Goal: Task Accomplishment & Management: Use online tool/utility

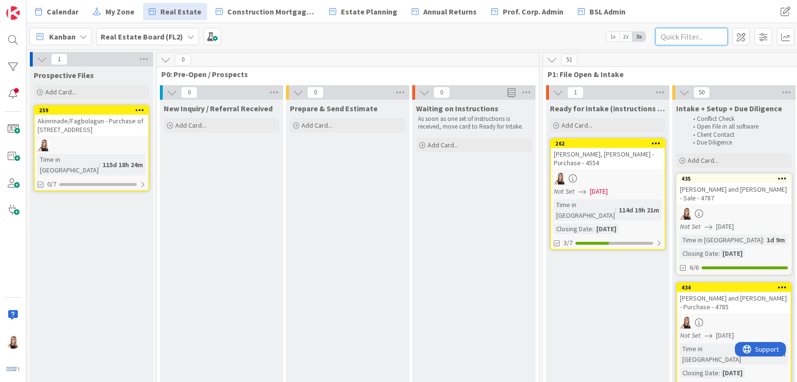
click at [675, 37] on input "text" at bounding box center [692, 36] width 72 height 17
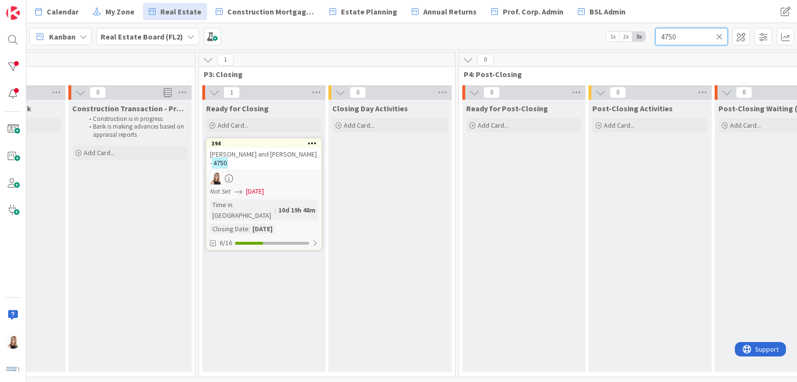
scroll to position [0, 1592]
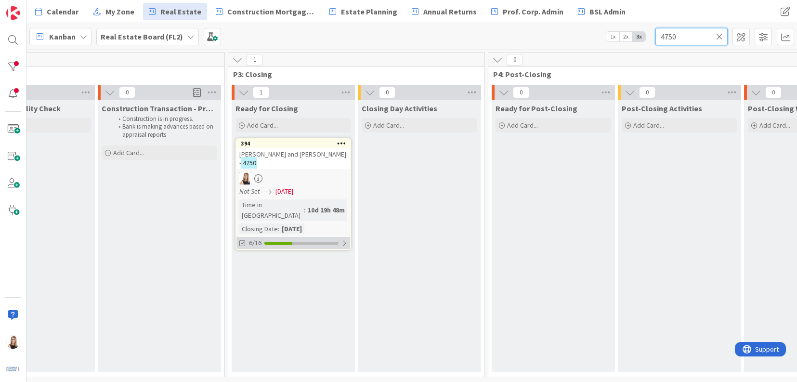
type input "4750"
click at [304, 238] on div "6/16" at bounding box center [294, 243] width 114 height 12
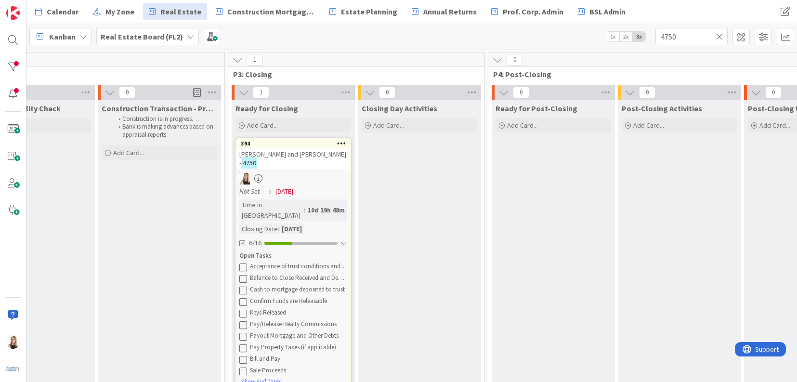
click at [244, 263] on icon at bounding box center [243, 267] width 8 height 8
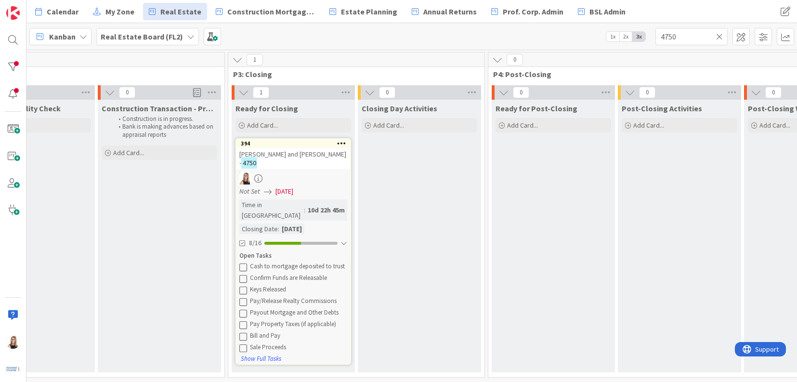
click at [244, 263] on icon at bounding box center [243, 267] width 8 height 8
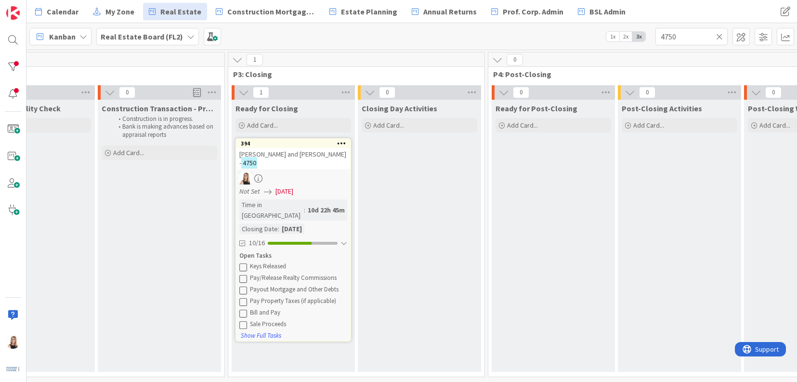
click at [244, 263] on icon at bounding box center [243, 267] width 8 height 8
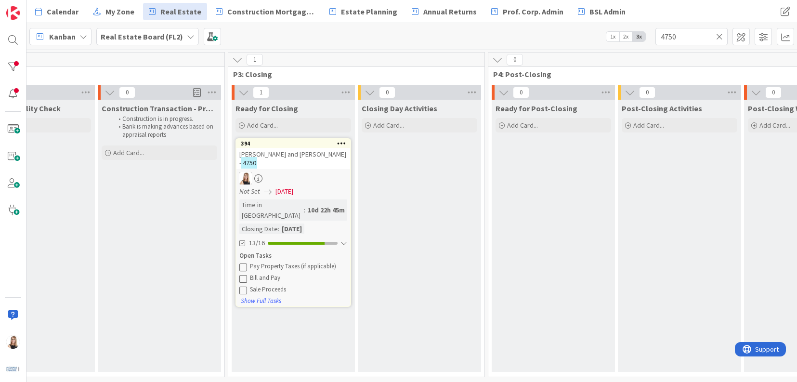
click at [244, 263] on icon at bounding box center [243, 267] width 8 height 8
drag, startPoint x: 246, startPoint y: 258, endPoint x: 252, endPoint y: 246, distance: 13.4
click at [245, 263] on icon at bounding box center [243, 267] width 8 height 8
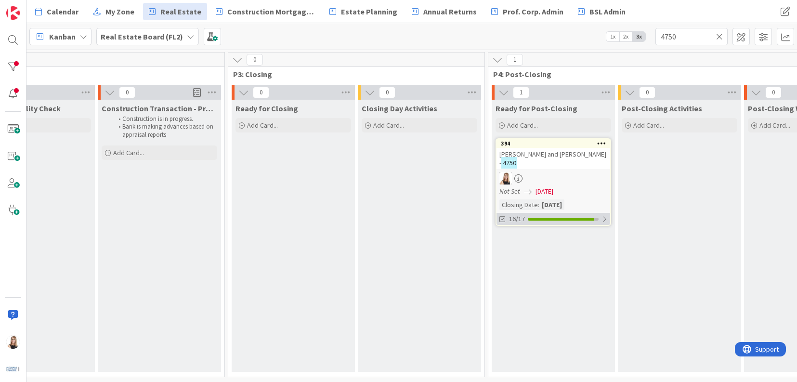
click at [562, 224] on div "16/17" at bounding box center [554, 219] width 114 height 12
click at [529, 243] on div "Final Report to Clients" at bounding box center [558, 243] width 97 height 8
click at [535, 245] on div "Final Report to Clients" at bounding box center [558, 243] width 97 height 8
click at [561, 234] on div "My Open Tasks" at bounding box center [554, 232] width 108 height 10
click at [561, 168] on div "[PERSON_NAME] and [PERSON_NAME] - Sale - 4750" at bounding box center [554, 158] width 114 height 21
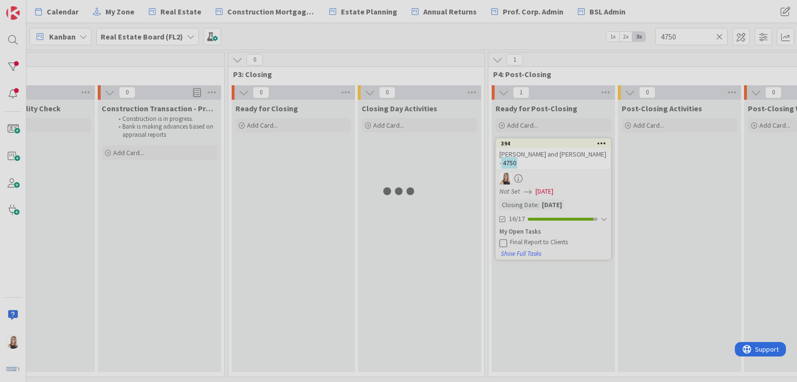
click at [561, 168] on div at bounding box center [398, 191] width 797 height 382
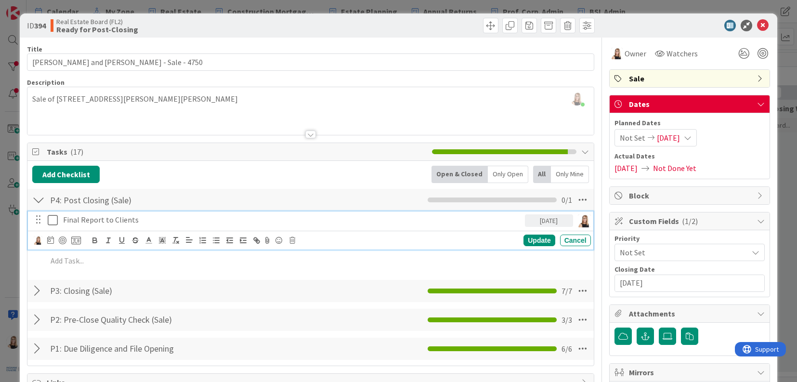
click at [114, 221] on p "Final Report to Clients" at bounding box center [292, 219] width 458 height 11
click at [39, 244] on img at bounding box center [38, 240] width 9 height 9
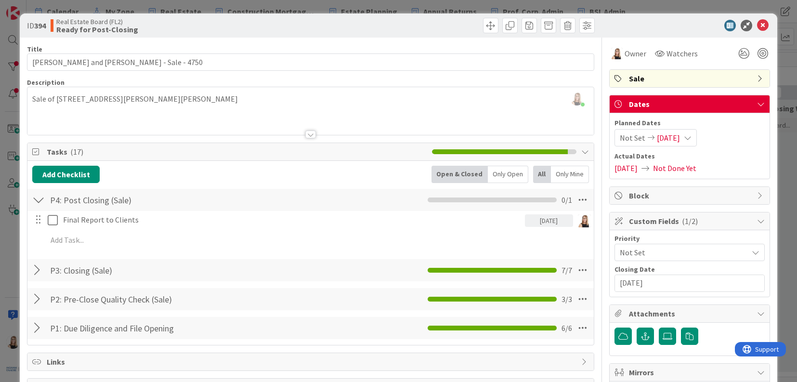
click at [0, 0] on span "Brea Childerhose" at bounding box center [0, 0] width 0 height 0
click at [757, 28] on icon at bounding box center [763, 26] width 12 height 12
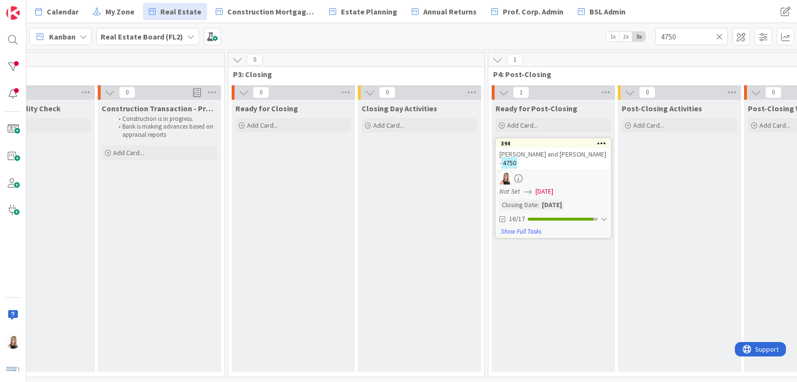
click at [555, 208] on div "[DATE]" at bounding box center [552, 204] width 25 height 11
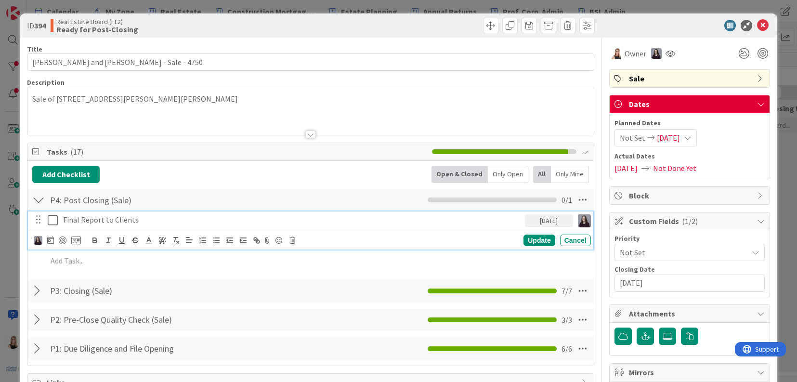
click at [131, 222] on p "Final Report to Clients" at bounding box center [292, 219] width 458 height 11
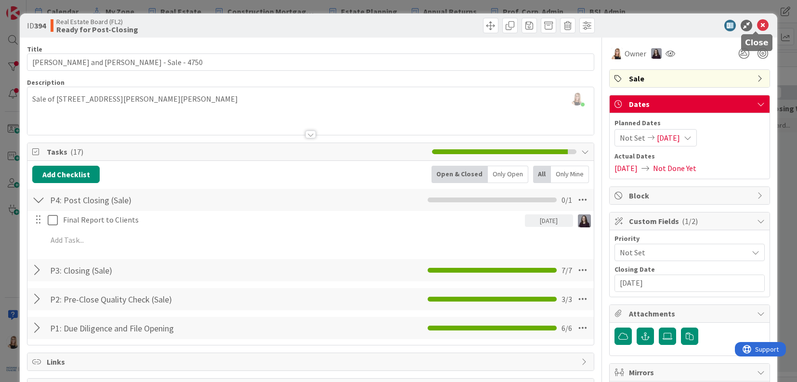
click at [759, 26] on icon at bounding box center [763, 26] width 12 height 12
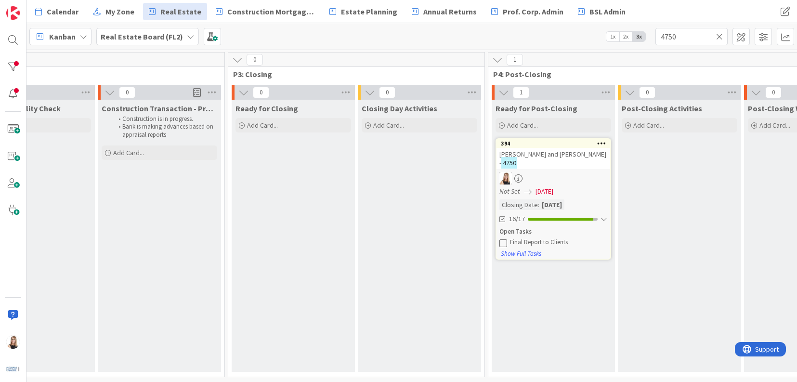
click at [719, 38] on icon at bounding box center [719, 36] width 7 height 9
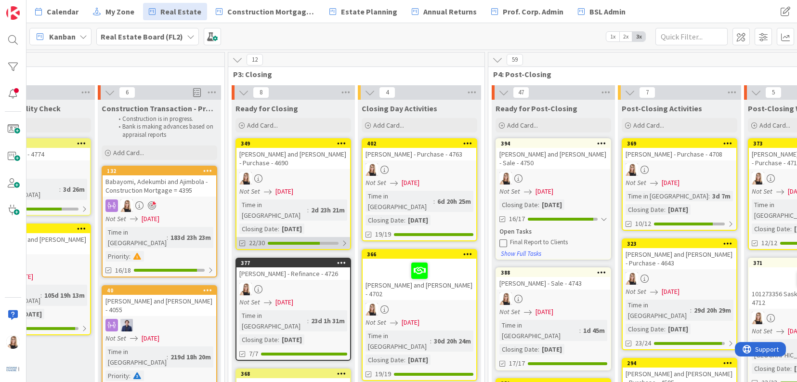
click at [292, 237] on div "22/30" at bounding box center [294, 243] width 114 height 12
